Goal: Information Seeking & Learning: Learn about a topic

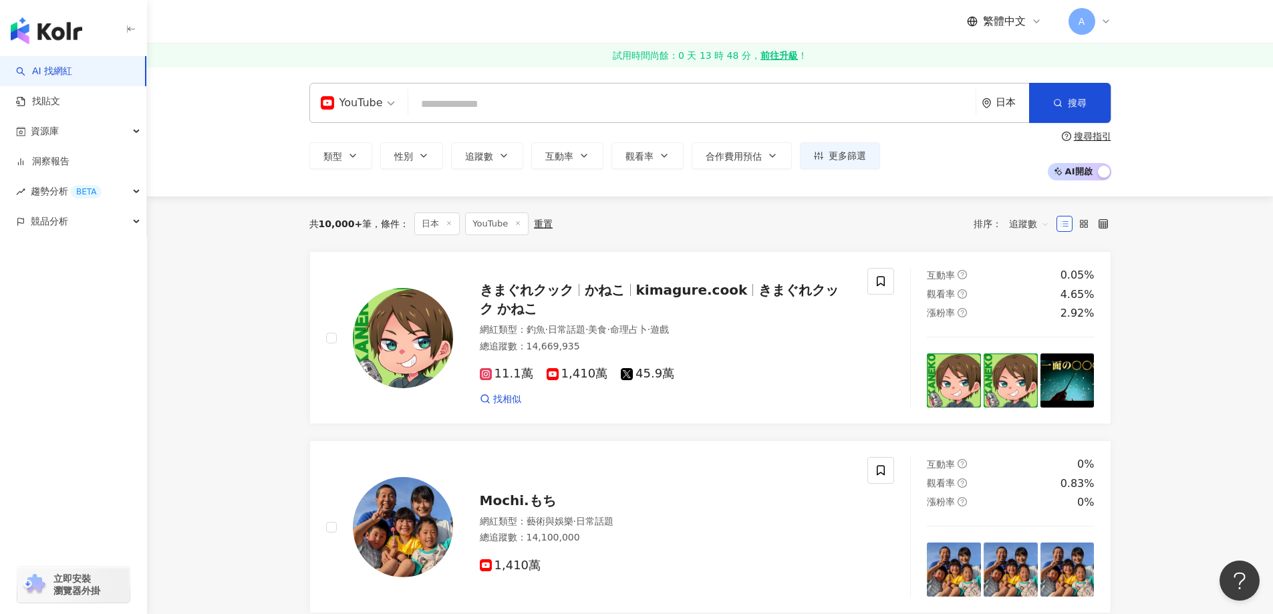
drag, startPoint x: 358, startPoint y: 223, endPoint x: 290, endPoint y: 220, distance: 68.2
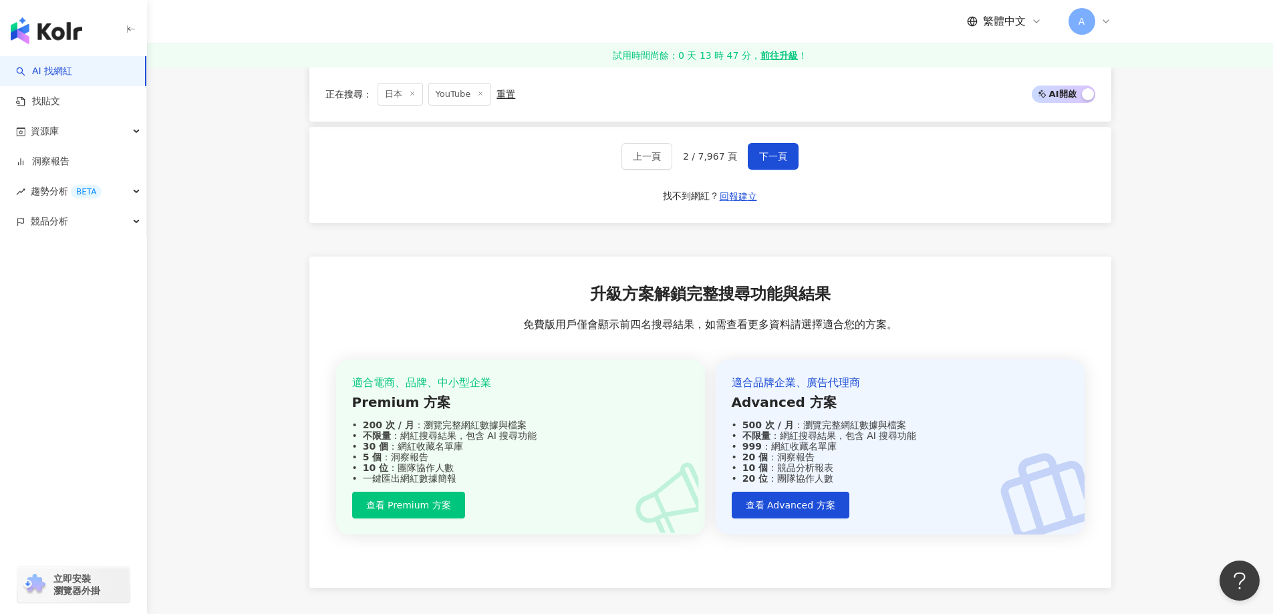
scroll to position [2327, 0]
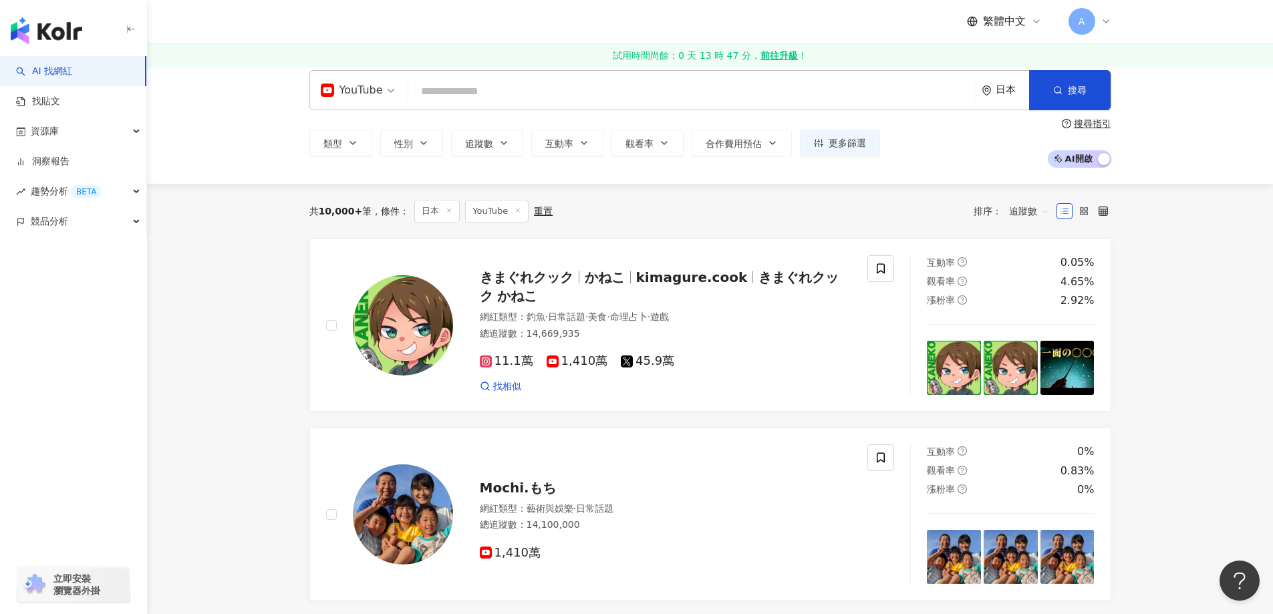
scroll to position [0, 0]
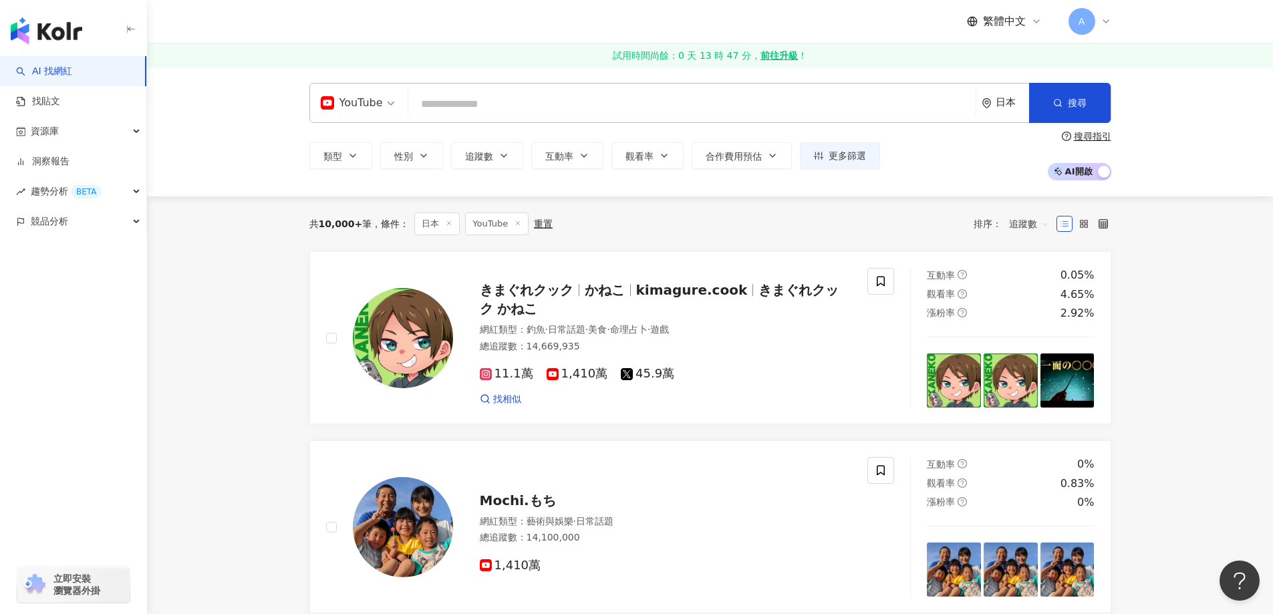
click at [1031, 26] on icon at bounding box center [1036, 21] width 11 height 11
click at [1229, 170] on div "YouTube 日本 搜尋 類型 性別 追蹤數 互動率 觀看率 合作費用預估 更多篩選 篩選條件 關於網紅 互動潛力 受眾輪廓 獨家 關於網紅 類型 ( 請選…" at bounding box center [710, 132] width 1126 height 130
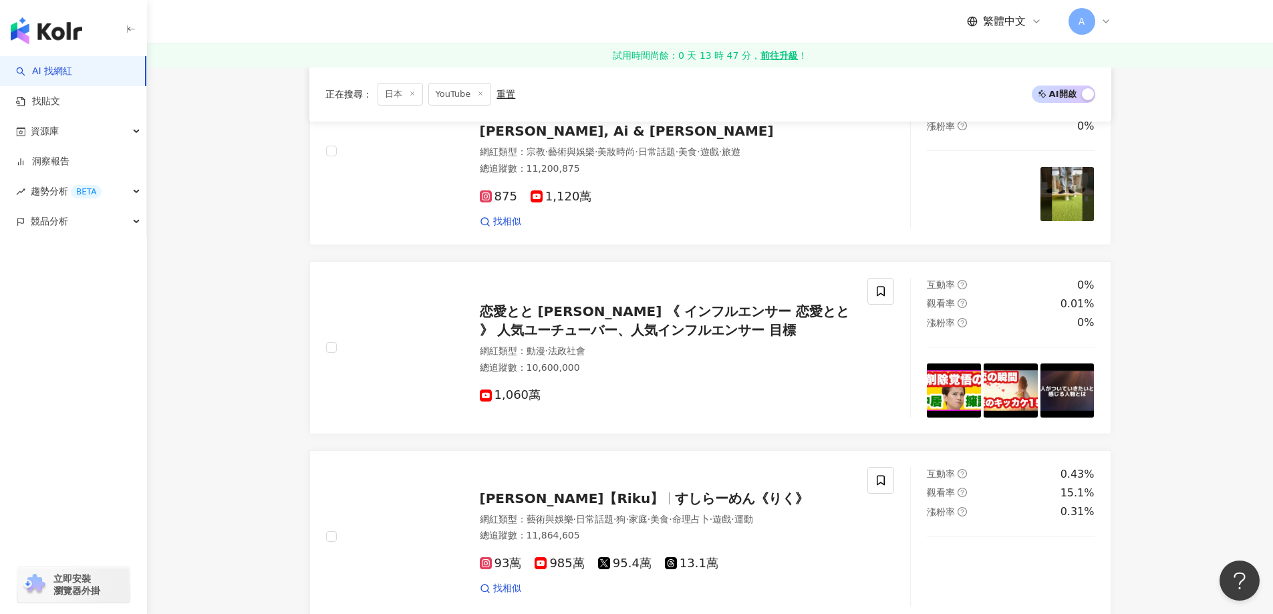
scroll to position [1325, 0]
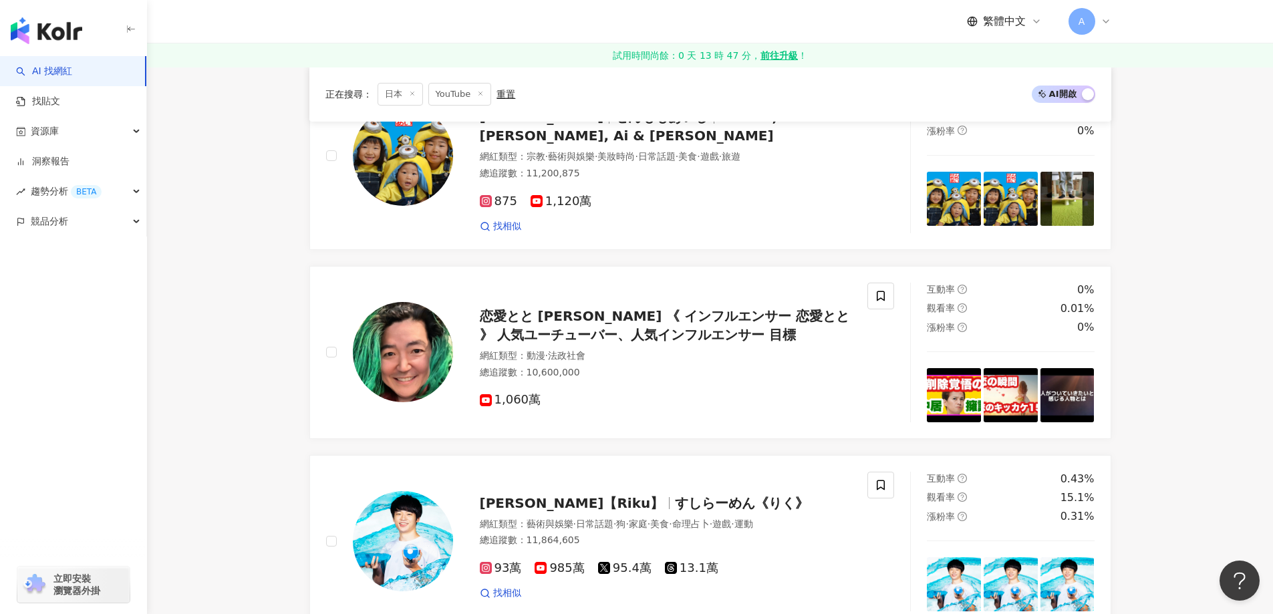
click at [202, 400] on main "YouTube 日本 搜尋 類型 性別 追蹤數 互動率 觀看率 合作費用預估 更多篩選 篩選條件 關於網紅 互動潛力 受眾輪廓 獨家 關於網紅 類型 ( 請選…" at bounding box center [710, 213] width 1126 height 2942
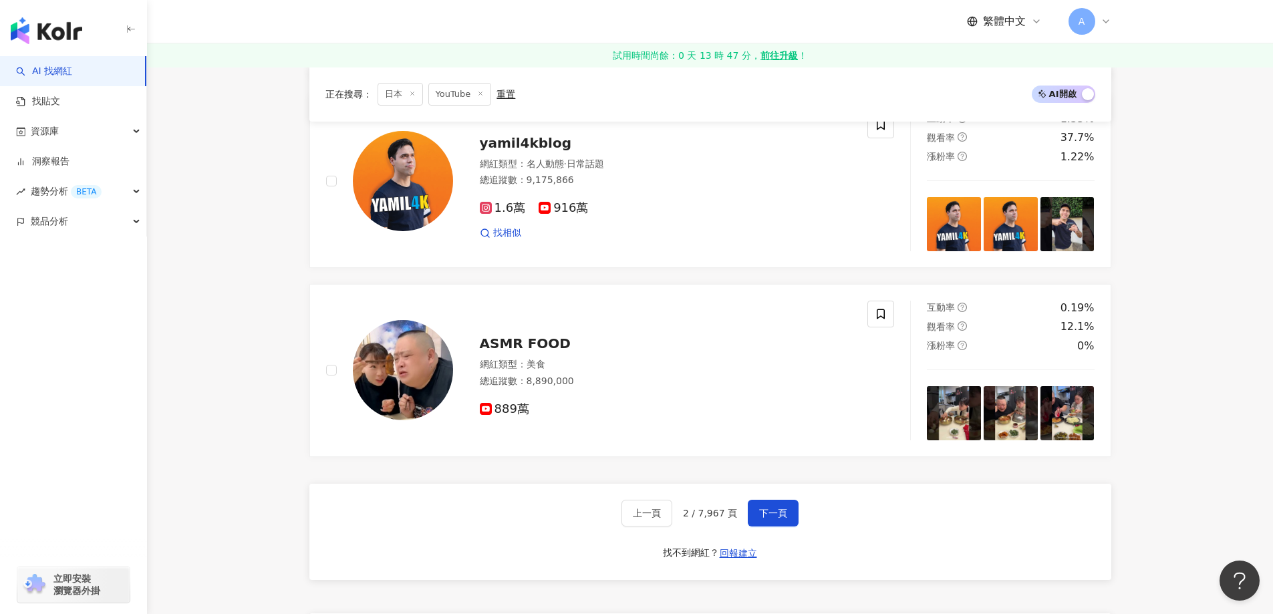
scroll to position [2261, 0]
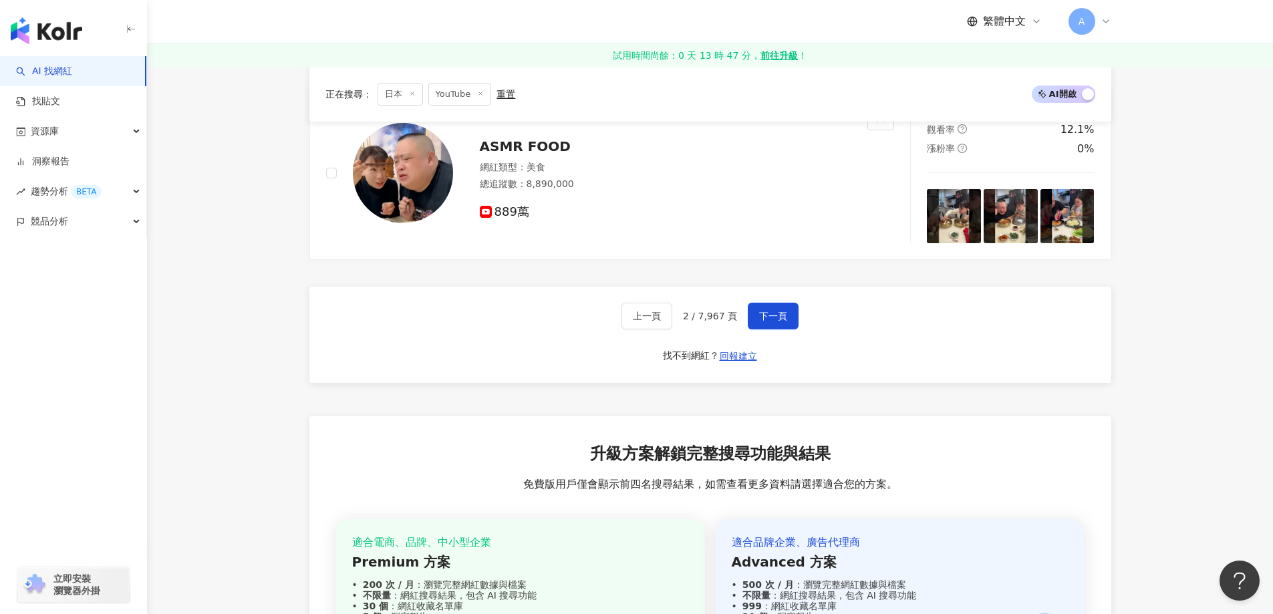
click at [745, 303] on div "上一頁 2 / 7,967 頁 下一頁" at bounding box center [710, 316] width 177 height 27
click at [763, 311] on span "下一頁" at bounding box center [773, 316] width 28 height 11
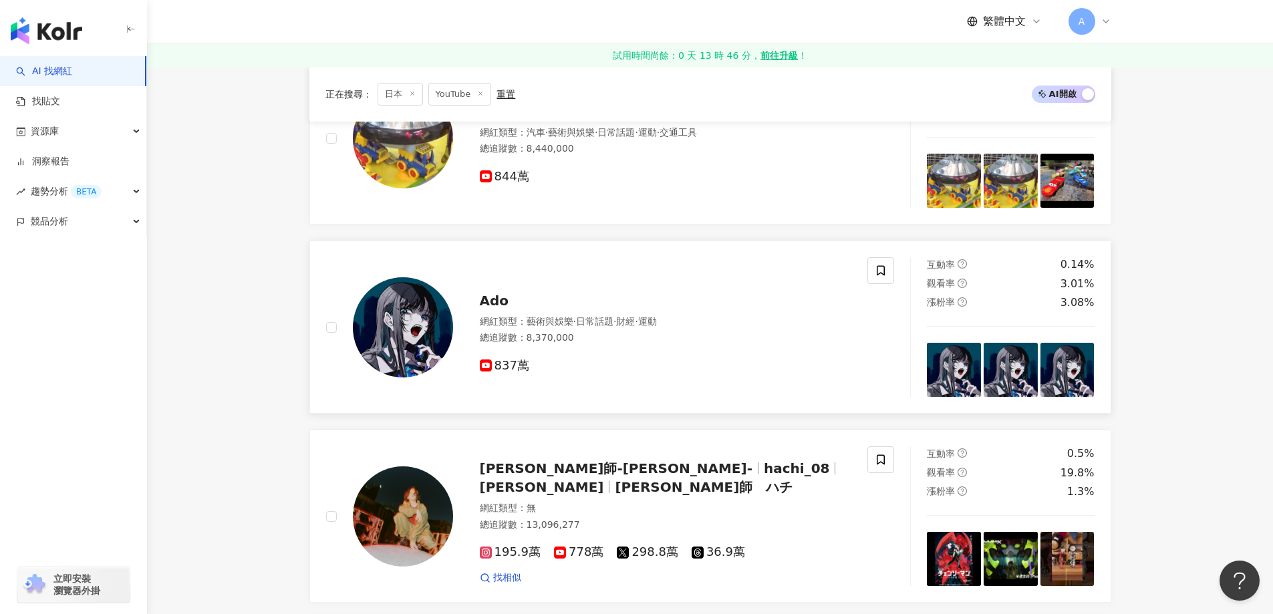
scroll to position [523, 0]
